Goal: Communication & Community: Answer question/provide support

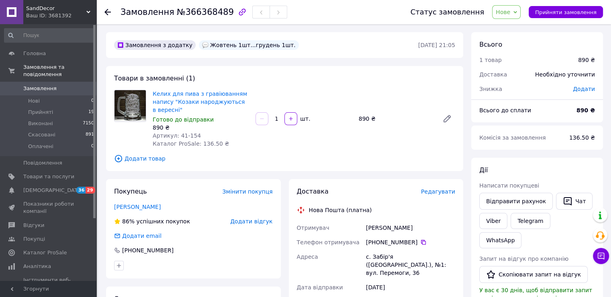
click at [86, 12] on div "Ваш ID: 3681392" at bounding box center [61, 15] width 70 height 7
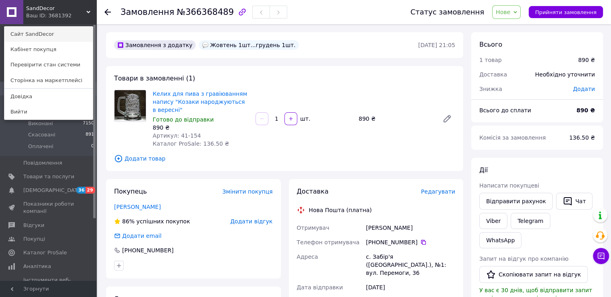
click at [58, 31] on link "Сайт SandDecor" at bounding box center [48, 34] width 88 height 15
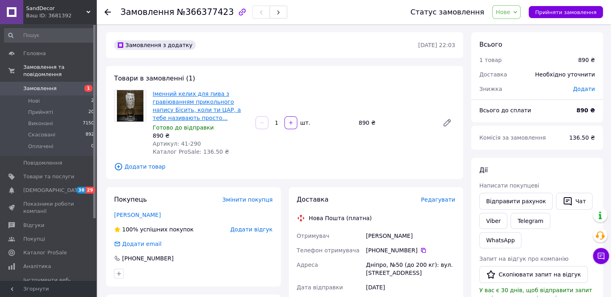
click at [167, 110] on link "Іменний келих для пива з гравіюванням прикольного напису Бісить, коли ти ЦАР, а…" at bounding box center [197, 105] width 88 height 31
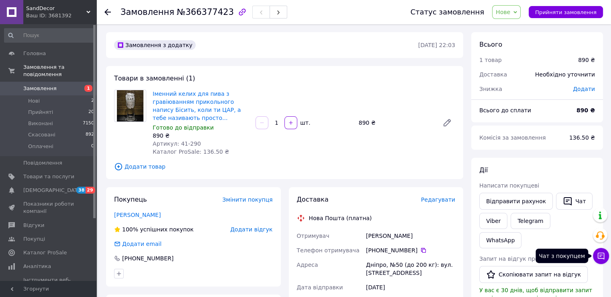
click at [601, 257] on icon at bounding box center [601, 256] width 8 height 8
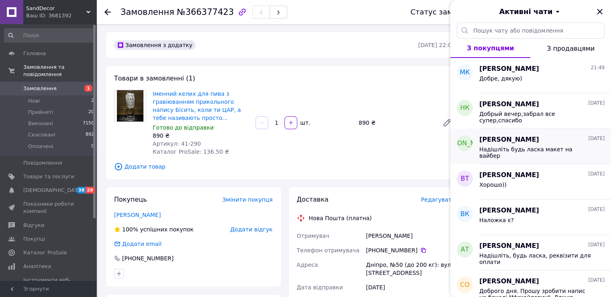
click at [506, 146] on span "Надішліть будь ласка макет на вайбер" at bounding box center [536, 152] width 114 height 13
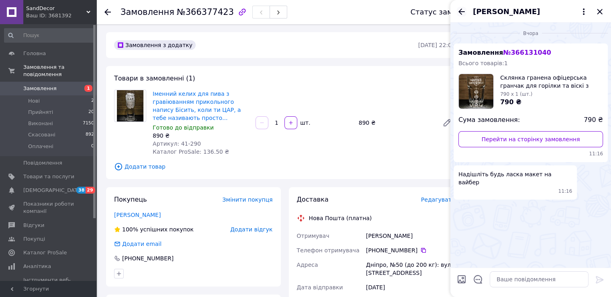
click at [459, 10] on icon "Назад" at bounding box center [462, 12] width 10 height 10
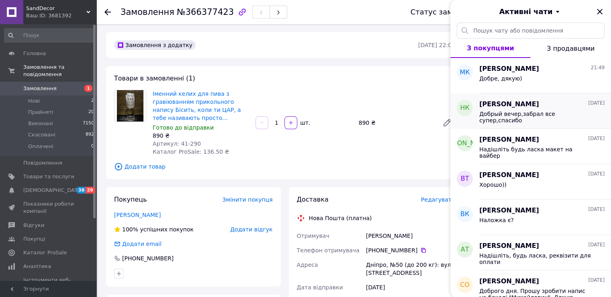
click at [500, 111] on span "Добрый вечер,забрал все супер,спасибо" at bounding box center [536, 117] width 114 height 13
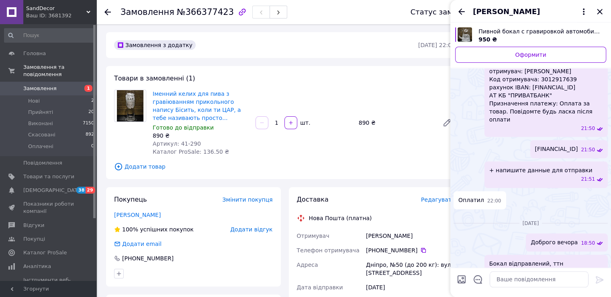
scroll to position [521, 0]
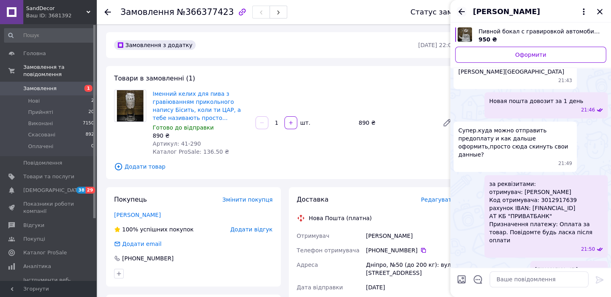
click at [463, 12] on icon "Назад" at bounding box center [462, 11] width 6 height 6
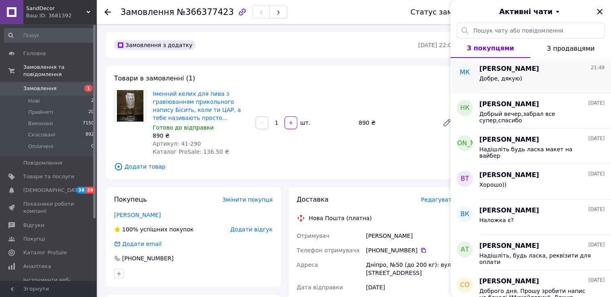
click at [516, 69] on span "[PERSON_NAME]" at bounding box center [509, 68] width 60 height 9
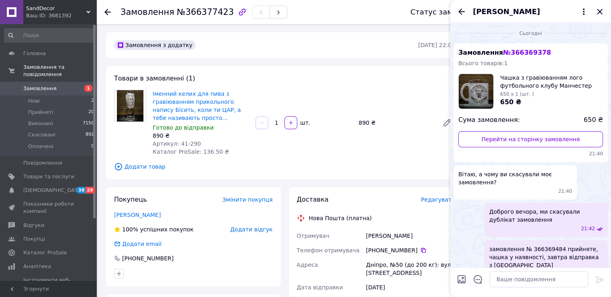
scroll to position [53, 0]
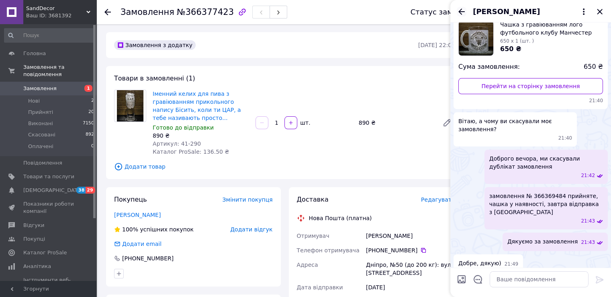
click at [460, 11] on icon "Назад" at bounding box center [462, 11] width 6 height 6
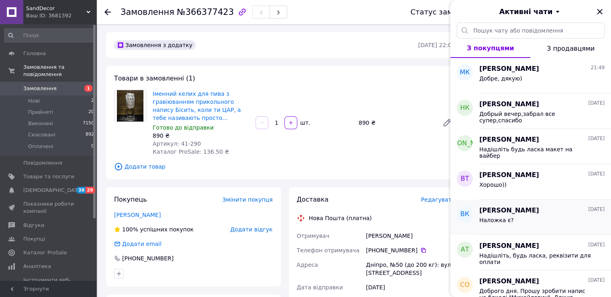
click at [511, 219] on div "Наложка є?" at bounding box center [541, 221] width 125 height 13
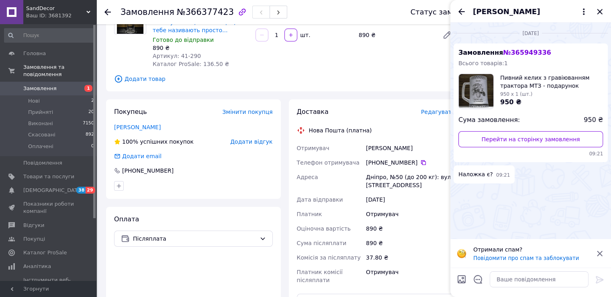
scroll to position [40, 0]
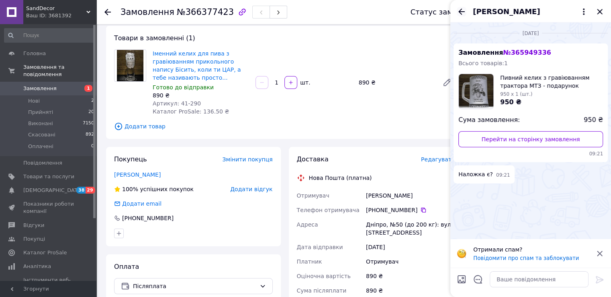
click at [460, 11] on icon "Назад" at bounding box center [462, 12] width 10 height 10
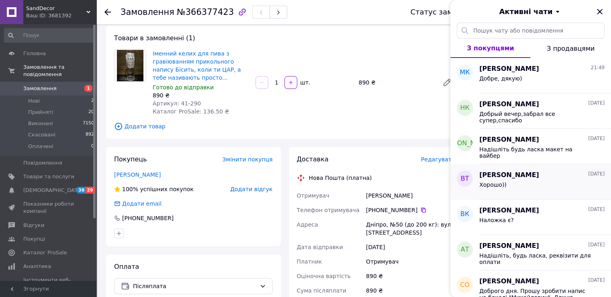
click at [524, 172] on span "[PERSON_NAME]" at bounding box center [509, 174] width 60 height 9
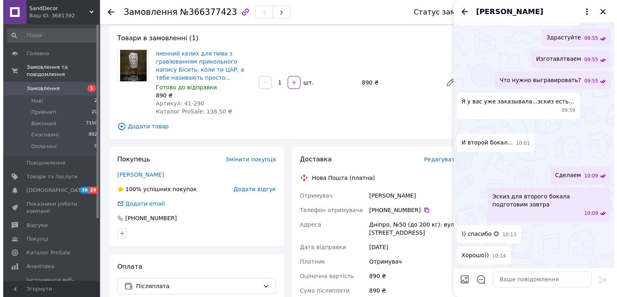
scroll to position [911, 0]
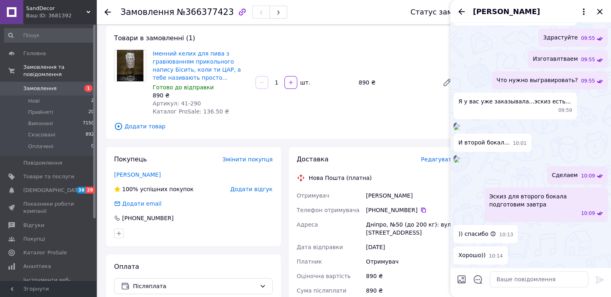
click at [460, 156] on img at bounding box center [457, 159] width 6 height 6
